Goal: Information Seeking & Learning: Learn about a topic

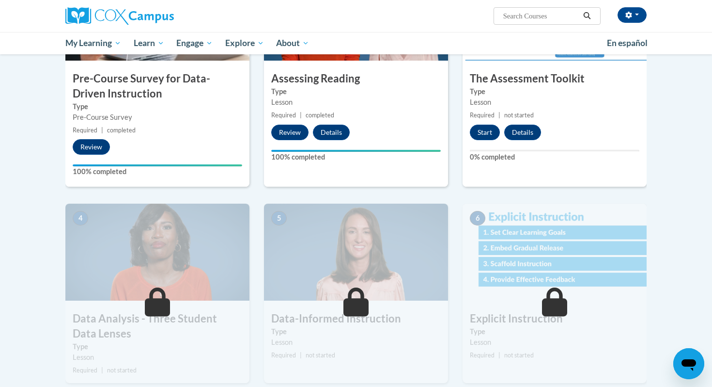
scroll to position [289, 0]
click at [490, 128] on button "Start" at bounding box center [485, 133] width 30 height 16
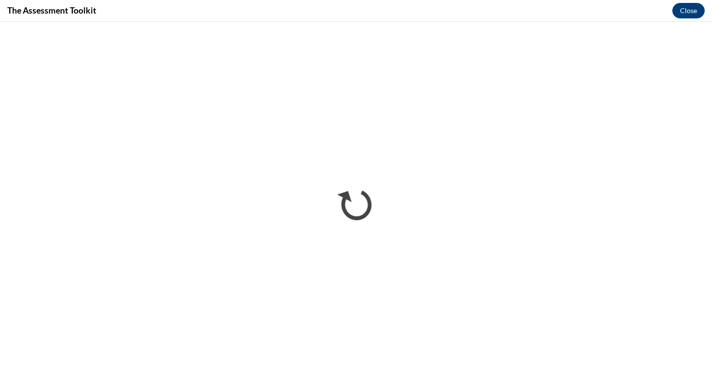
scroll to position [0, 0]
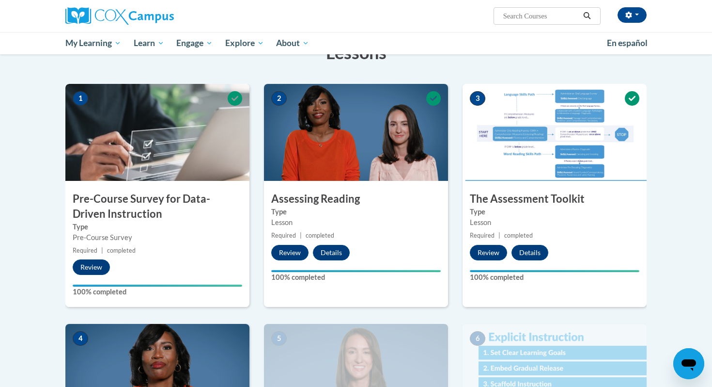
scroll to position [170, 0]
